Goal: Transaction & Acquisition: Download file/media

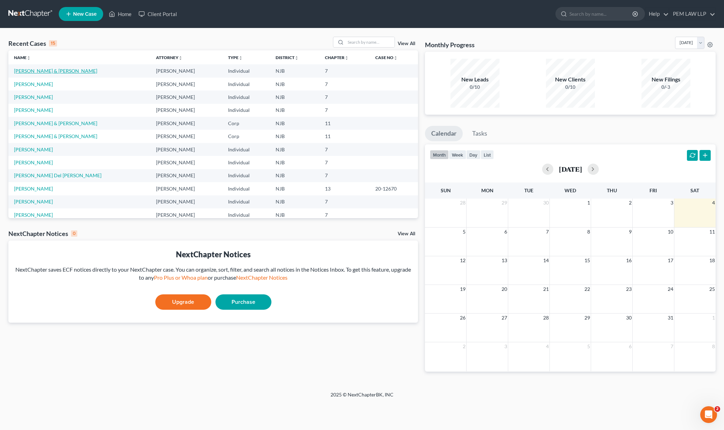
click at [55, 73] on link "[PERSON_NAME] & [PERSON_NAME]" at bounding box center [55, 71] width 83 height 6
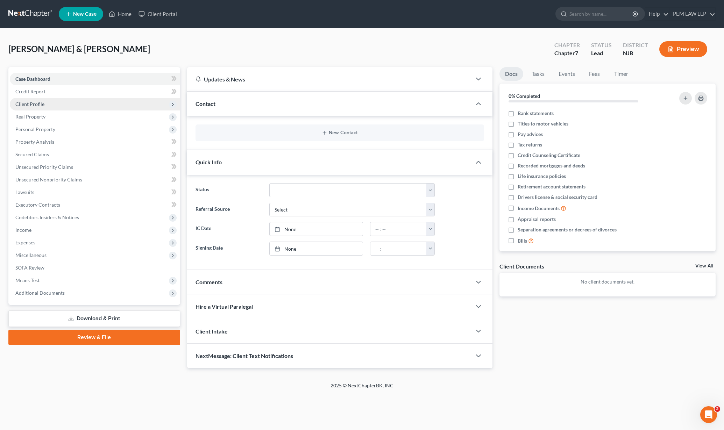
click at [115, 104] on span "Client Profile" at bounding box center [95, 104] width 170 height 13
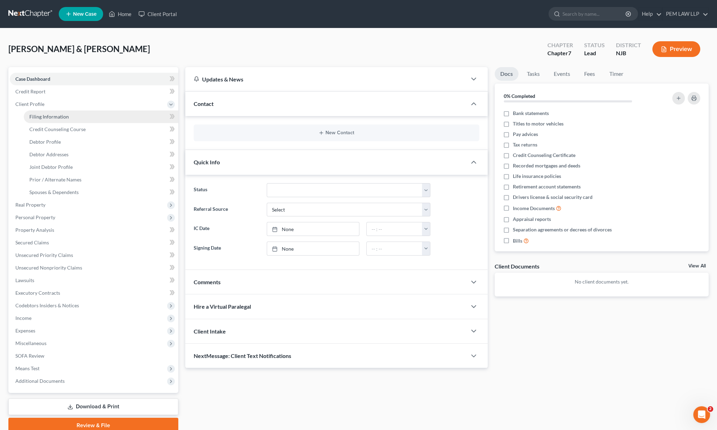
click at [121, 116] on link "Filing Information" at bounding box center [101, 117] width 155 height 13
select select "1"
select select "0"
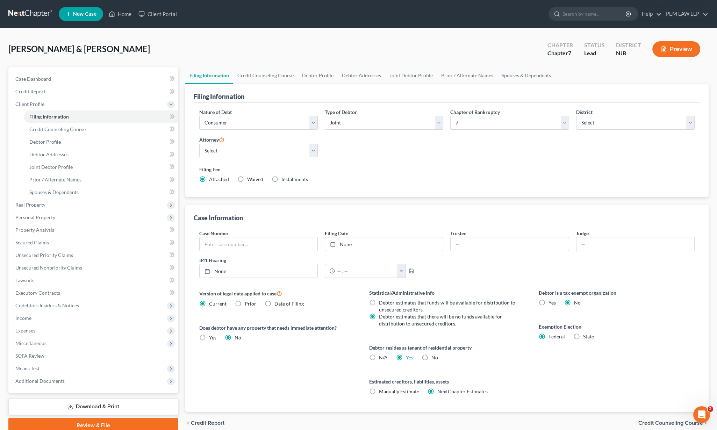
click at [666, 421] on span "Credit Counseling Course" at bounding box center [671, 423] width 65 height 6
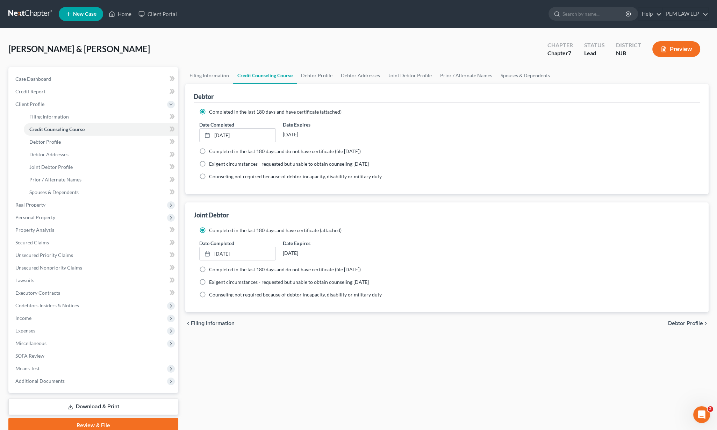
click at [666, 421] on div "Filing Information Credit Counseling Course Debtor Profile Debtor Addresses Joi…" at bounding box center [447, 250] width 531 height 366
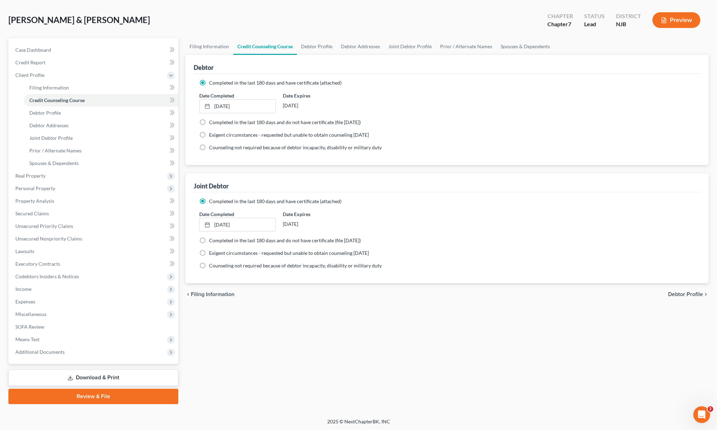
click at [686, 293] on span "Debtor Profile" at bounding box center [685, 295] width 35 height 6
select select "1"
select select "2"
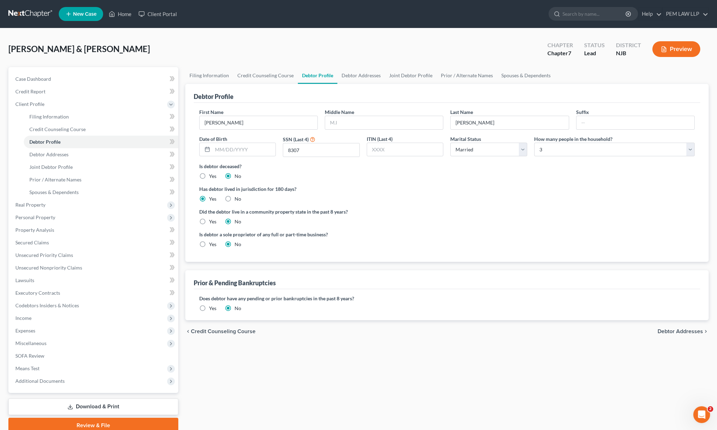
click at [687, 329] on span "Debtor Addresses" at bounding box center [680, 332] width 45 height 6
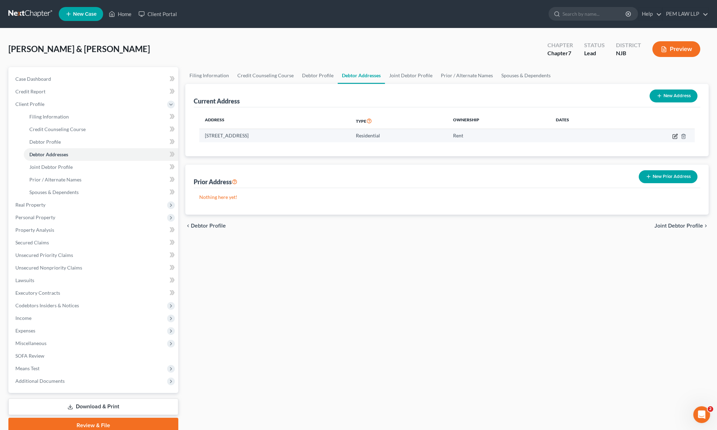
click at [674, 136] on icon "button" at bounding box center [676, 137] width 6 height 6
select select "33"
select select "6"
select select "0"
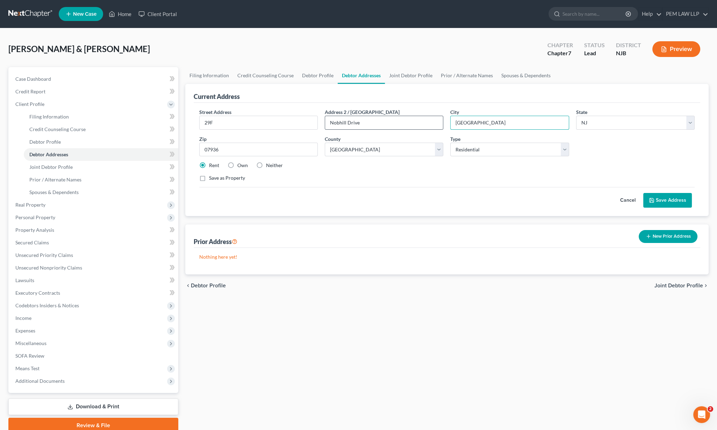
drag, startPoint x: 499, startPoint y: 120, endPoint x: 435, endPoint y: 129, distance: 64.3
click at [435, 129] on div "Street Address * 29F Address [GEOGRAPHIC_DATA] * [GEOGRAPHIC_DATA] * State [US_…" at bounding box center [447, 147] width 503 height 79
type input "Roseland"
click at [660, 200] on button "Save Address" at bounding box center [668, 200] width 49 height 15
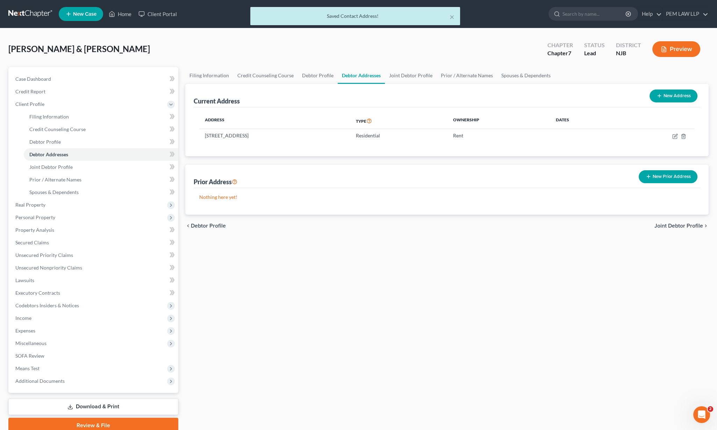
click at [682, 223] on span "Joint Debtor Profile" at bounding box center [679, 226] width 49 height 6
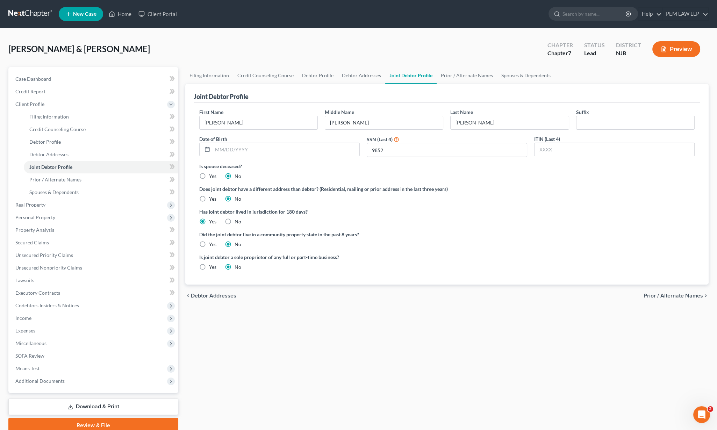
click at [677, 297] on span "Prior / Alternate Names" at bounding box center [673, 296] width 59 height 6
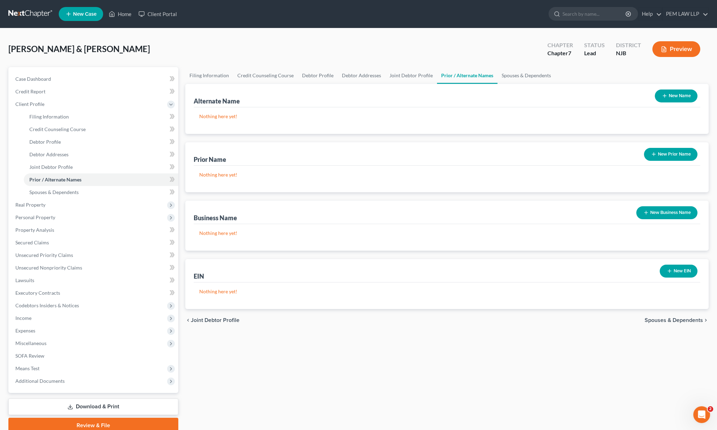
click at [674, 320] on span "Spouses & Dependents" at bounding box center [674, 321] width 58 height 6
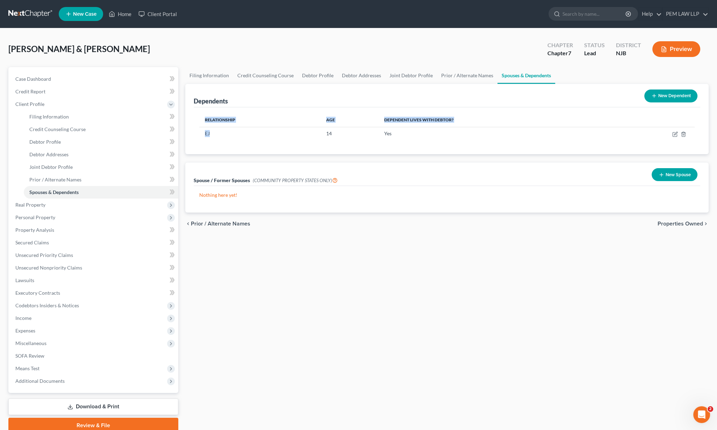
drag, startPoint x: 224, startPoint y: 133, endPoint x: 187, endPoint y: 129, distance: 37.3
click at [187, 129] on div "Dependents New Dependent Relationship Age Dependent lives with debtor? EJ 14 Yes" at bounding box center [447, 119] width 524 height 70
drag, startPoint x: 187, startPoint y: 129, endPoint x: 234, endPoint y: 131, distance: 47.3
click at [234, 131] on td "EJ" at bounding box center [259, 133] width 121 height 13
click at [225, 140] on div "Relationship Age Dependent lives with debtor? EJ 14 Yes" at bounding box center [447, 130] width 507 height 47
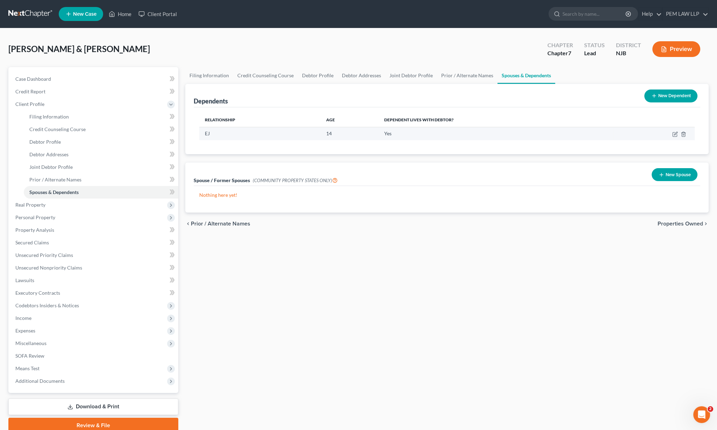
click at [219, 128] on td "EJ" at bounding box center [259, 133] width 121 height 13
drag, startPoint x: 225, startPoint y: 136, endPoint x: 193, endPoint y: 135, distance: 32.2
click at [193, 135] on div "Dependents New Dependent Relationship Age Dependent lives with debtor? EJ 14 Yes" at bounding box center [447, 119] width 524 height 70
drag, startPoint x: 193, startPoint y: 135, endPoint x: 199, endPoint y: 136, distance: 5.6
click at [199, 136] on div "Relationship Age Dependent lives with debtor? EJ 14 Yes" at bounding box center [447, 130] width 507 height 47
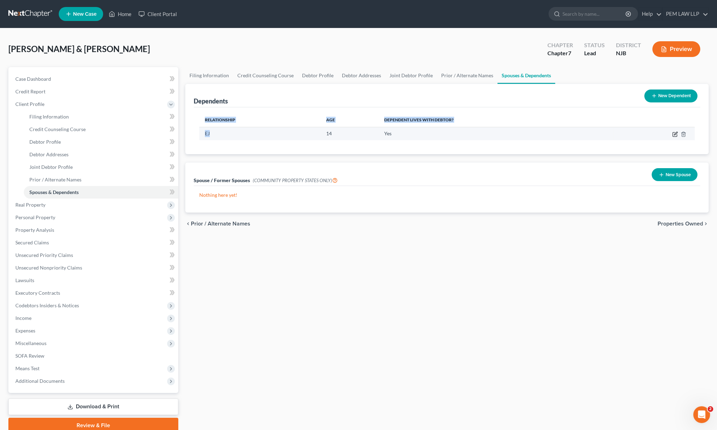
click at [675, 132] on icon "button" at bounding box center [676, 135] width 6 height 6
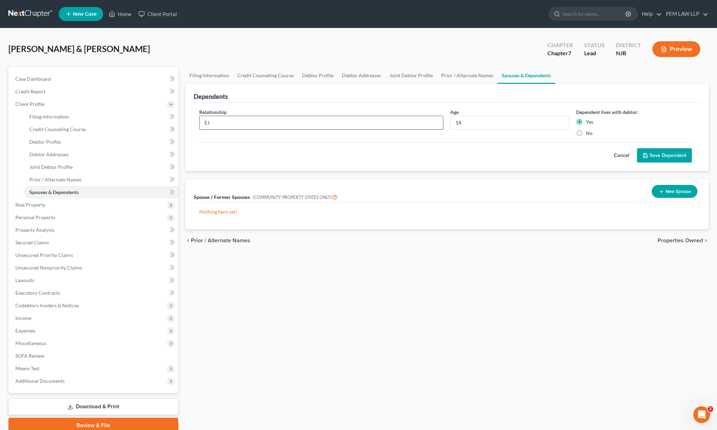
click at [255, 128] on input "EJ" at bounding box center [322, 122] width 244 height 13
type input "E"
type input "Son"
click at [658, 159] on button "Save Dependent" at bounding box center [664, 155] width 55 height 15
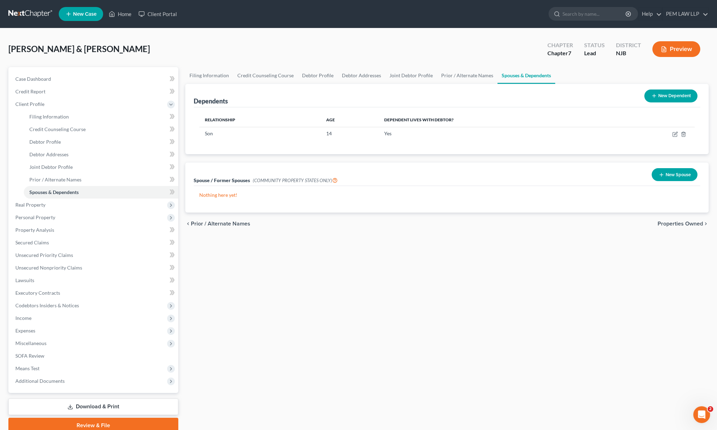
click at [680, 222] on span "Properties Owned" at bounding box center [680, 224] width 45 height 6
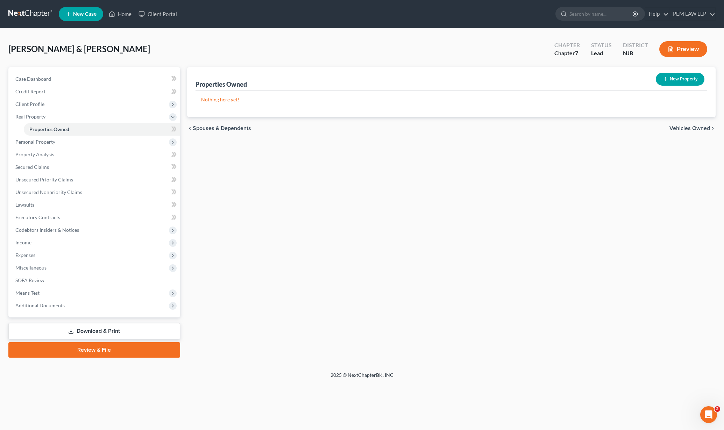
click at [84, 332] on link "Download & Print" at bounding box center [94, 331] width 172 height 16
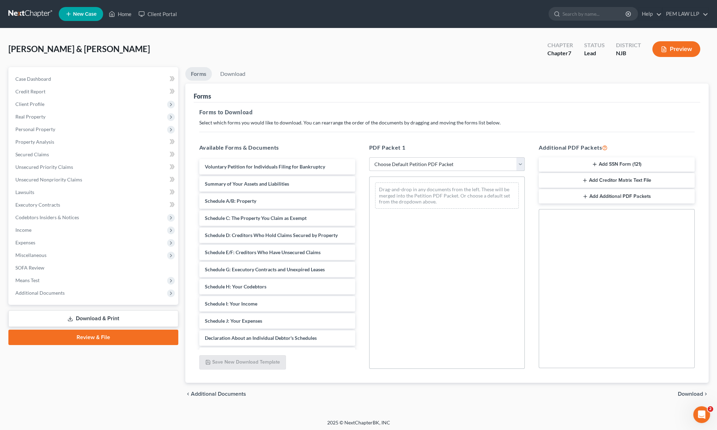
click at [411, 165] on select "Choose Default Petition PDF Packet Complete Bankruptcy Petition (all forms and …" at bounding box center [447, 164] width 156 height 14
click at [369, 157] on select "Choose Default Petition PDF Packet Complete Bankruptcy Petition (all forms and …" at bounding box center [447, 164] width 156 height 14
click at [420, 162] on select "Choose Default Petition PDF Packet Complete Bankruptcy Petition (all forms and …" at bounding box center [447, 164] width 156 height 14
select select "0"
click at [369, 157] on select "Choose Default Petition PDF Packet Complete Bankruptcy Petition (all forms and …" at bounding box center [447, 164] width 156 height 14
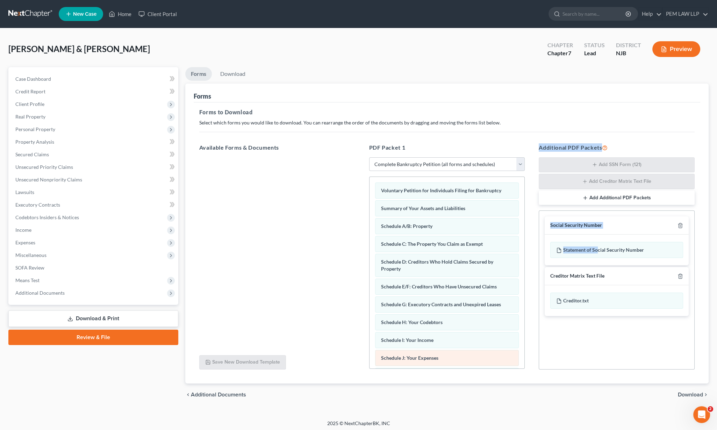
drag, startPoint x: 599, startPoint y: 252, endPoint x: 470, endPoint y: 360, distance: 168.4
click at [470, 360] on div "Available Forms & Documents Save New Download Template PDF Packet 1 Choose Defa…" at bounding box center [447, 257] width 510 height 238
drag, startPoint x: 470, startPoint y: 360, endPoint x: 525, endPoint y: 247, distance: 126.1
click at [525, 247] on div "PDF Packet 1 Choose Default Petition PDF Packet Complete Bankruptcy Petition (a…" at bounding box center [447, 257] width 170 height 238
click at [684, 395] on span "Download" at bounding box center [690, 395] width 25 height 6
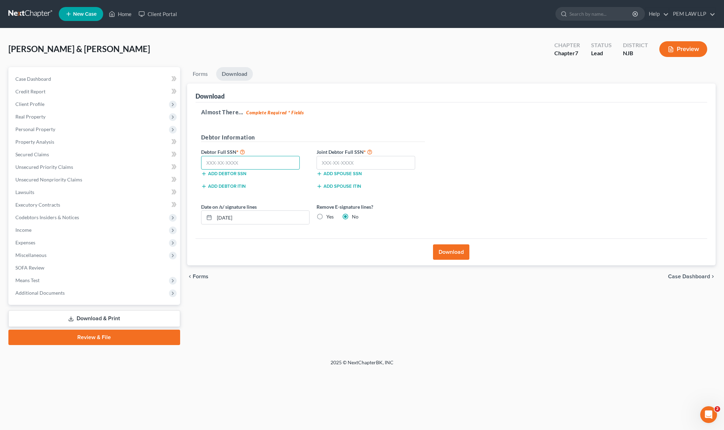
click at [250, 161] on input "text" at bounding box center [250, 163] width 99 height 14
type input "149-64-8307"
click at [334, 166] on input "text" at bounding box center [366, 163] width 99 height 14
type input "132-62-9852"
click at [231, 173] on button "Add debtor SSN" at bounding box center [223, 174] width 45 height 6
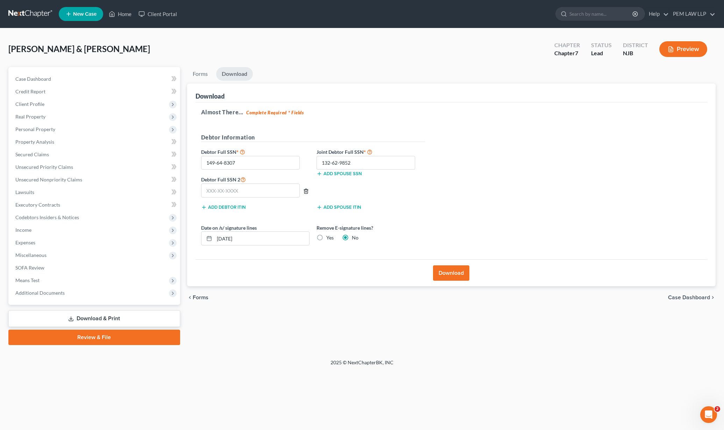
click at [305, 190] on icon "button" at bounding box center [306, 192] width 6 height 6
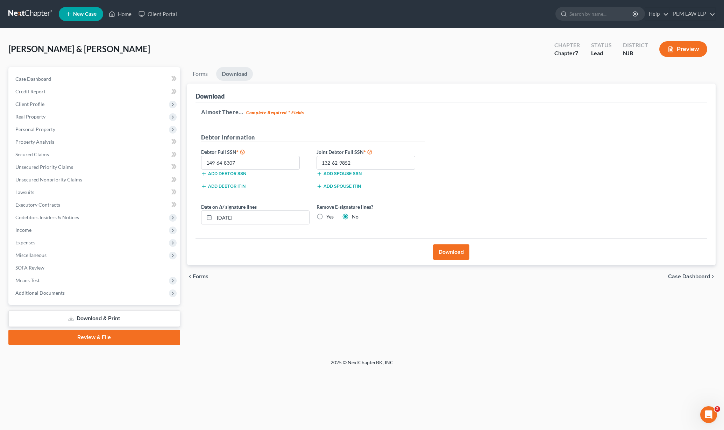
click at [452, 250] on button "Download" at bounding box center [451, 251] width 36 height 15
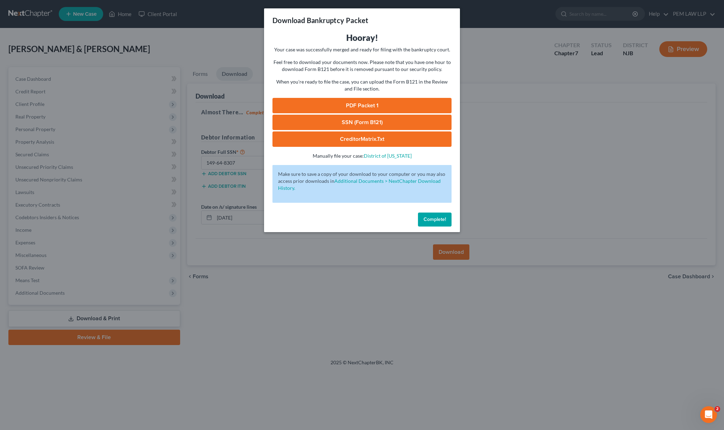
click at [385, 108] on link "PDF Packet 1" at bounding box center [361, 105] width 179 height 15
click at [379, 119] on link "SSN (Form B121)" at bounding box center [361, 122] width 179 height 15
click at [327, 141] on link "CreditorMatrix.txt" at bounding box center [361, 139] width 179 height 15
click at [390, 136] on link "CreditorMatrix.txt" at bounding box center [361, 139] width 179 height 15
click at [431, 221] on span "Complete!" at bounding box center [435, 219] width 22 height 6
